Goal: Book appointment/travel/reservation

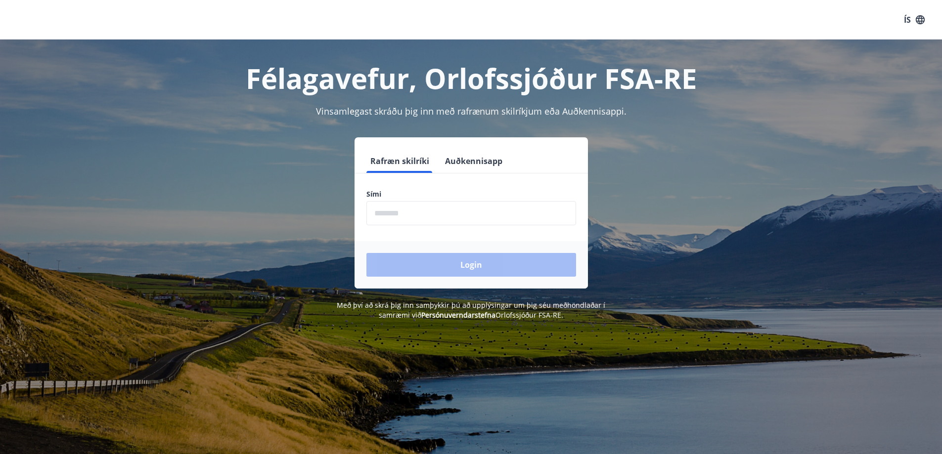
click at [464, 214] on input "phone" at bounding box center [471, 213] width 210 height 24
type input "********"
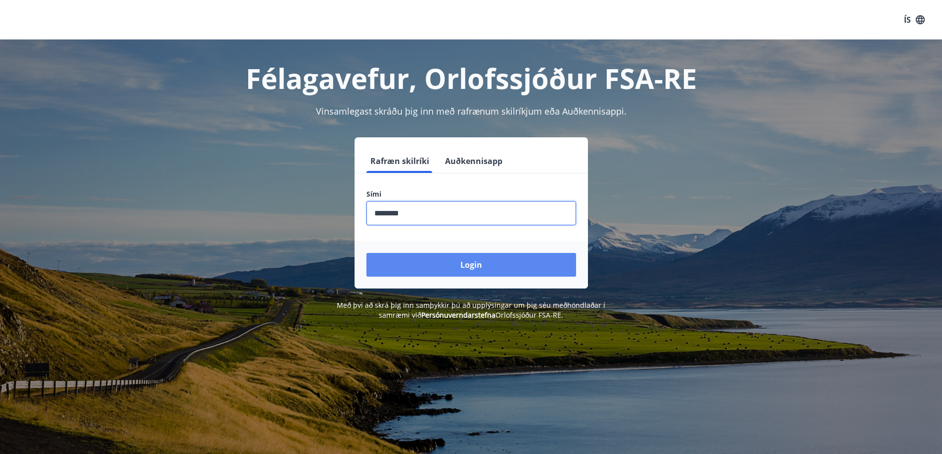
click at [482, 267] on button "Login" at bounding box center [471, 265] width 210 height 24
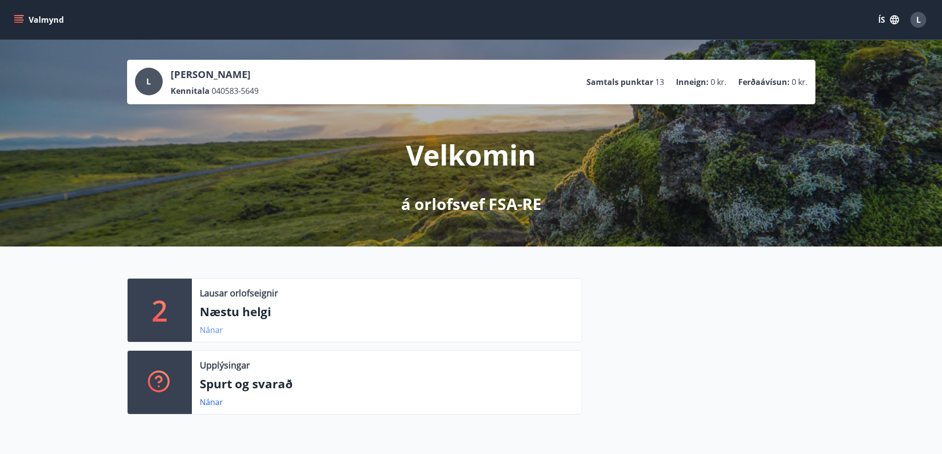
click at [214, 330] on link "Nánar" at bounding box center [211, 330] width 23 height 11
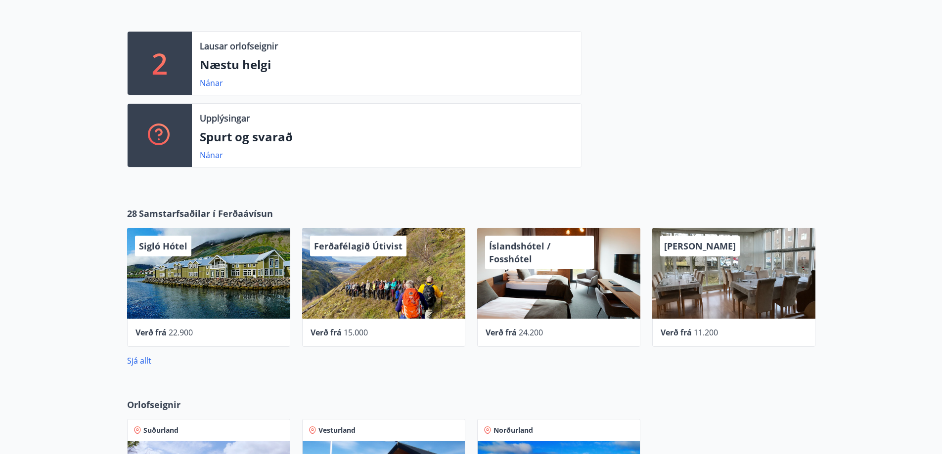
scroll to position [495, 0]
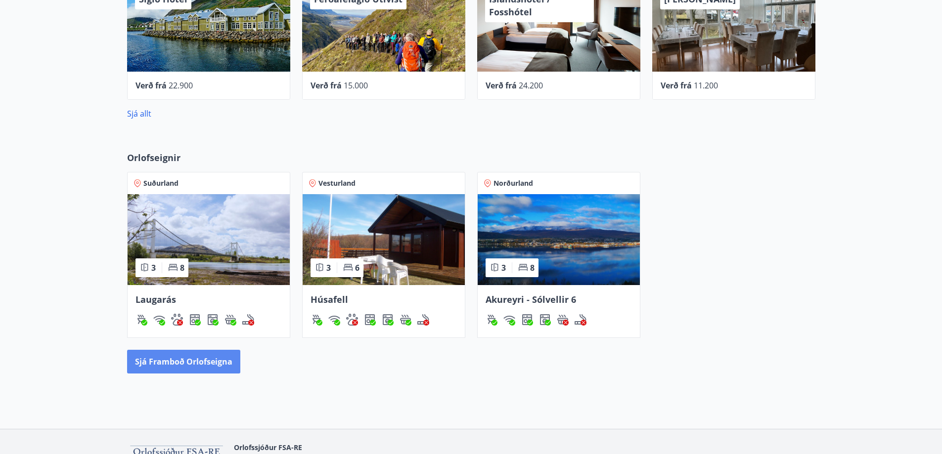
click at [150, 363] on button "Sjá framboð orlofseigna" at bounding box center [183, 362] width 113 height 24
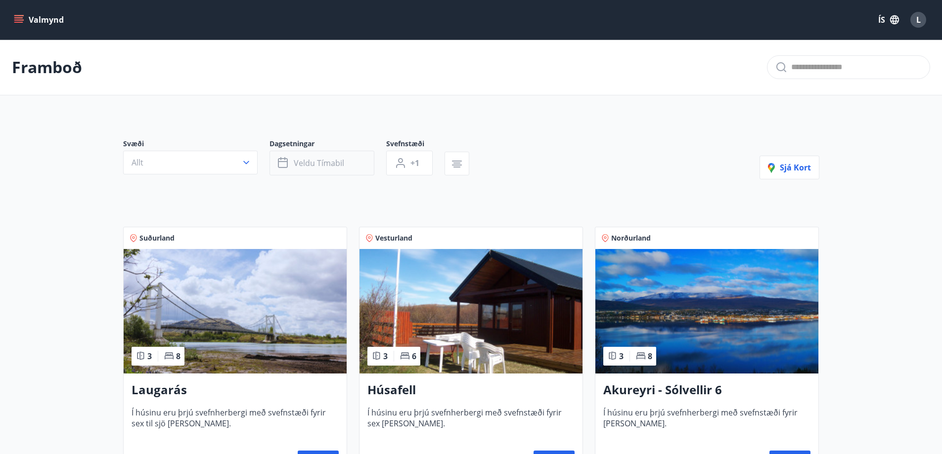
click at [343, 166] on span "Veldu tímabil" at bounding box center [319, 163] width 50 height 11
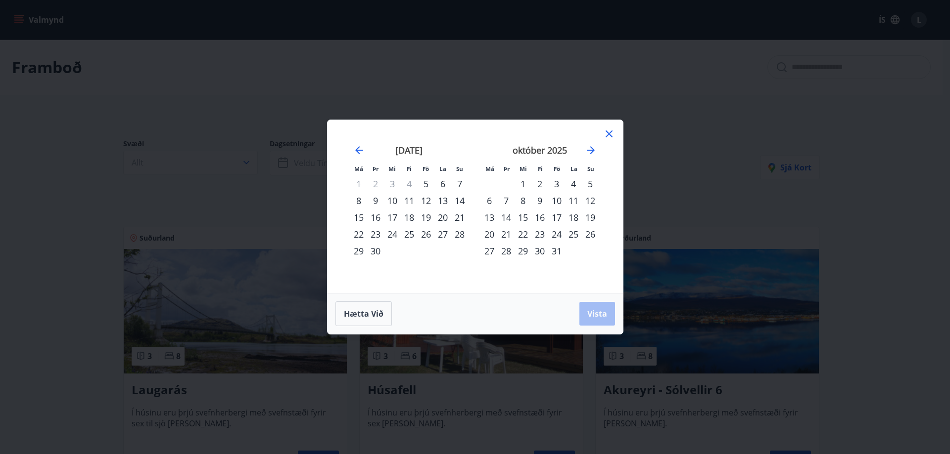
click at [607, 132] on icon at bounding box center [609, 134] width 12 height 12
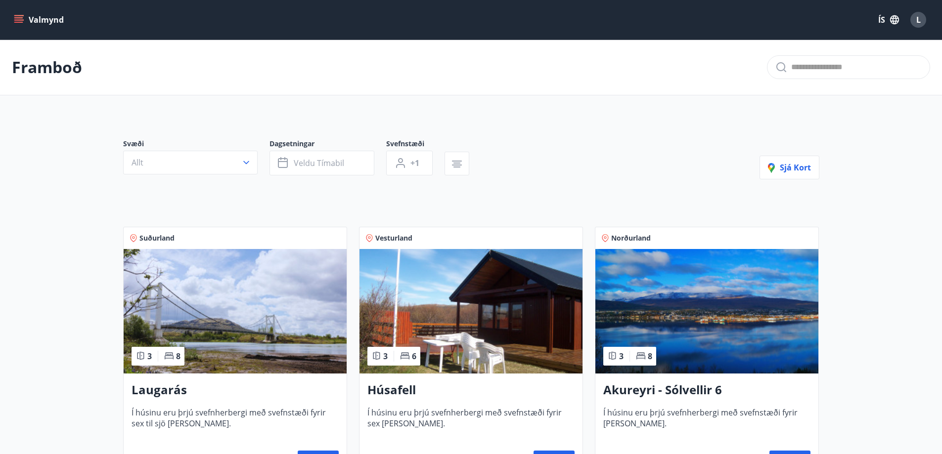
click at [173, 391] on h3 "Laugarás" at bounding box center [235, 391] width 207 height 18
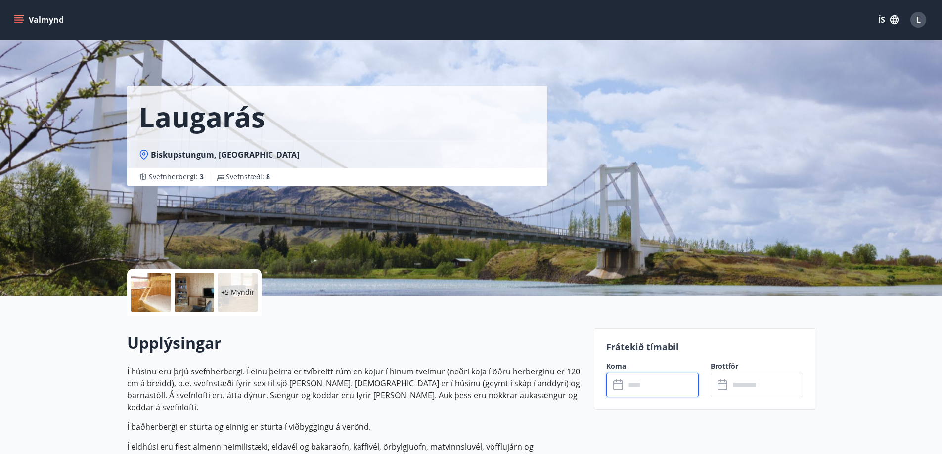
click at [661, 386] on input "text" at bounding box center [662, 385] width 74 height 24
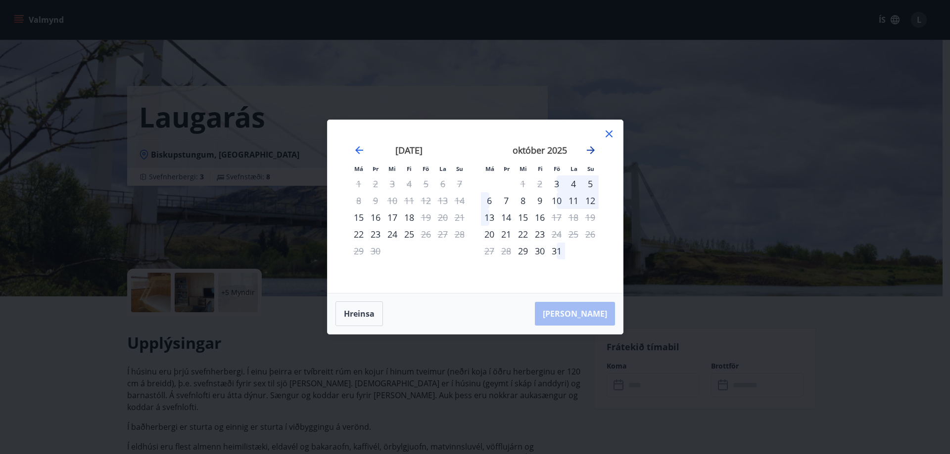
click at [590, 150] on icon "Move forward to switch to the next month." at bounding box center [591, 150] width 8 height 8
click at [606, 132] on icon at bounding box center [609, 134] width 12 height 12
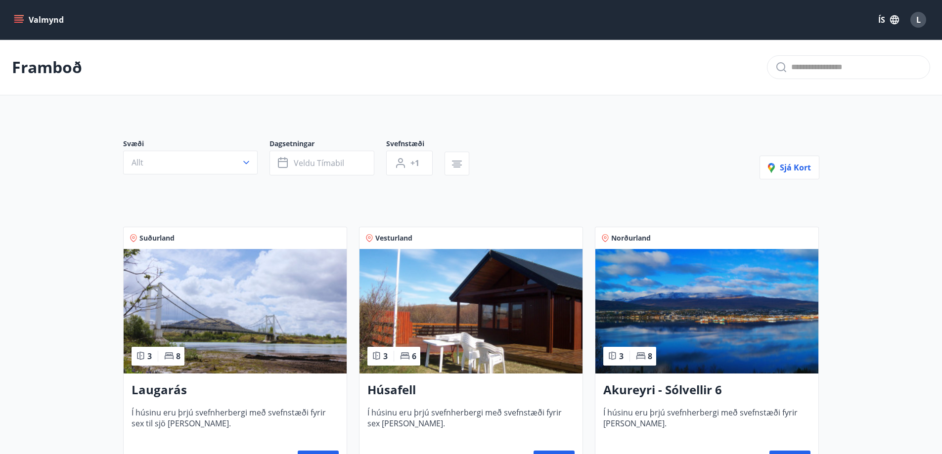
click at [685, 389] on h3 "Akureyri - Sólvellir 6" at bounding box center [706, 391] width 207 height 18
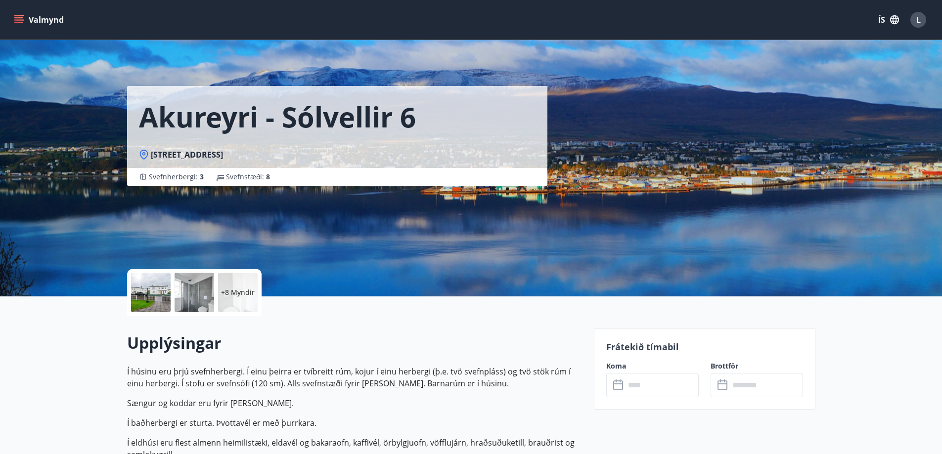
click at [636, 387] on input "text" at bounding box center [662, 385] width 74 height 24
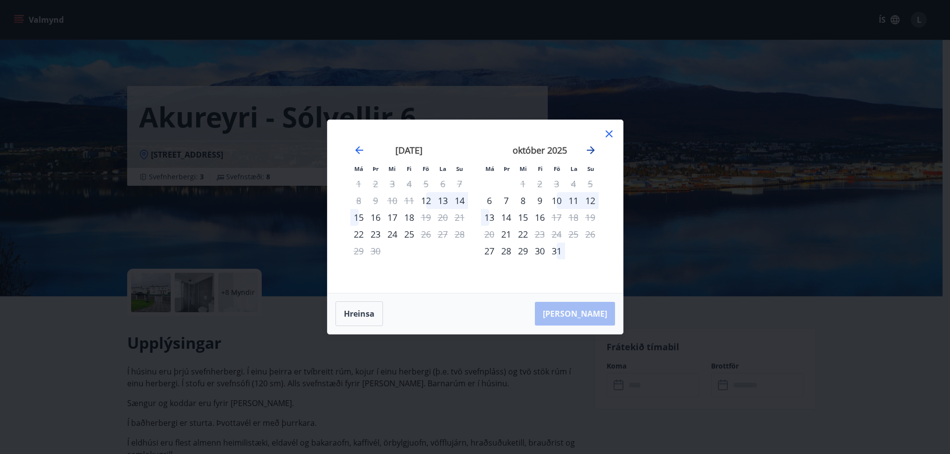
click at [588, 151] on icon "Move forward to switch to the next month." at bounding box center [591, 150] width 8 height 8
click at [608, 134] on icon at bounding box center [608, 134] width 7 height 7
